Goal: Find contact information: Find contact information

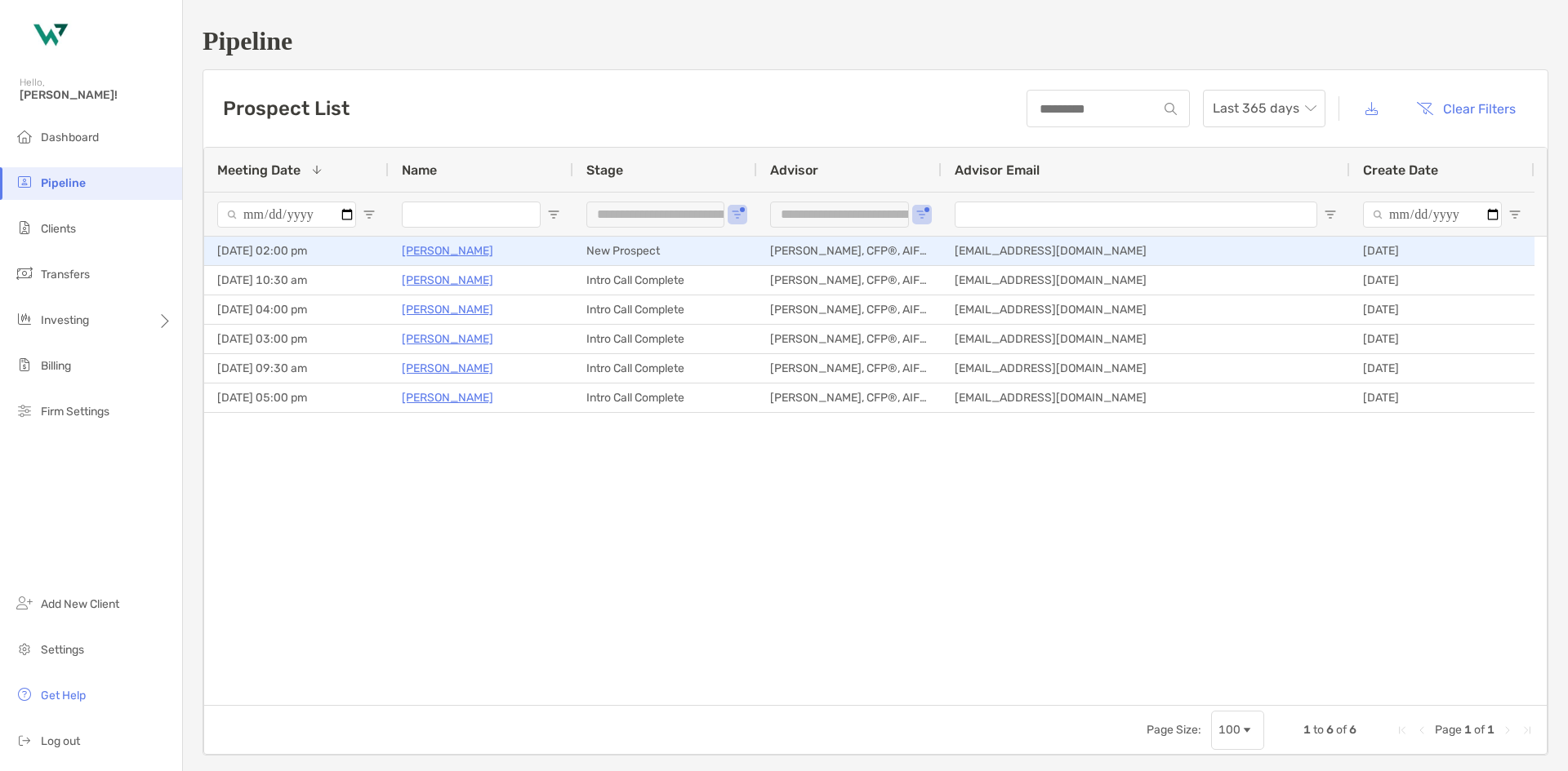
click at [447, 256] on p "[PERSON_NAME]" at bounding box center [448, 251] width 92 height 20
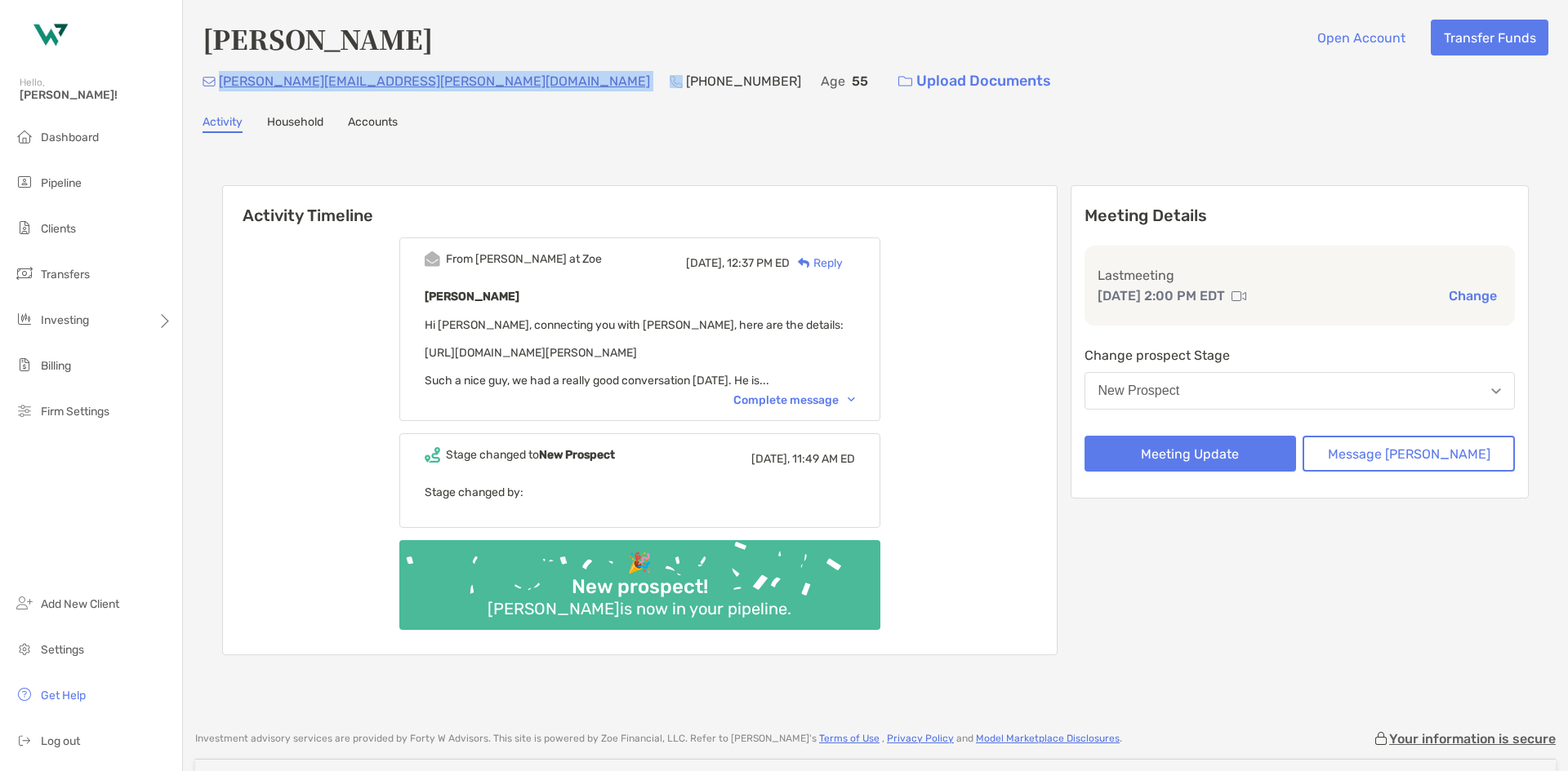
drag, startPoint x: 355, startPoint y: 83, endPoint x: 220, endPoint y: 87, distance: 135.1
click at [220, 87] on div "orcutt.dan@gmail.com (202) 746-9280 Age 55 Upload Documents" at bounding box center [876, 82] width 1346 height 35
copy p "[PERSON_NAME][EMAIL_ADDRESS][PERSON_NAME][DOMAIN_NAME]"
